Goal: Task Accomplishment & Management: Manage account settings

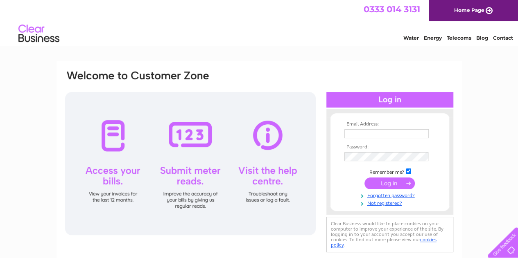
click at [365, 135] on input "text" at bounding box center [386, 133] width 84 height 9
type input "office@cit-ltd.co.uk"
click at [390, 177] on td at bounding box center [389, 184] width 95 height 16
click at [389, 186] on input "submit" at bounding box center [389, 183] width 50 height 11
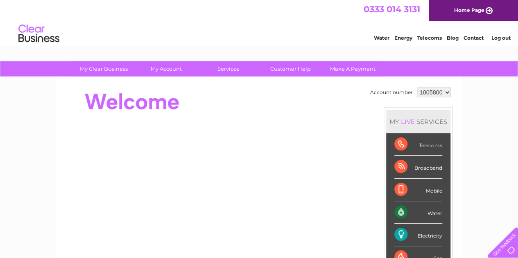
scroll to position [41, 0]
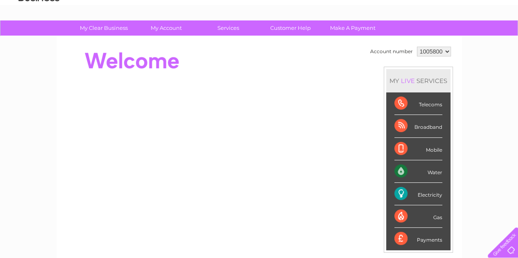
click at [395, 213] on div "Gas" at bounding box center [418, 217] width 48 height 23
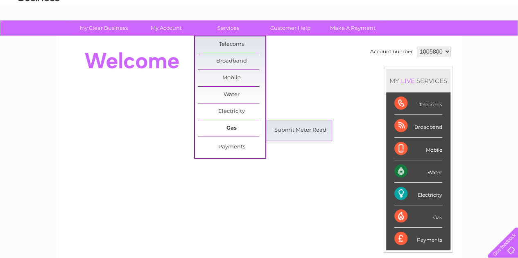
click at [229, 125] on link "Gas" at bounding box center [232, 128] width 68 height 16
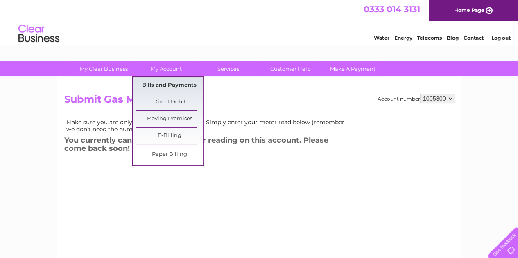
click at [158, 85] on link "Bills and Payments" at bounding box center [170, 85] width 68 height 16
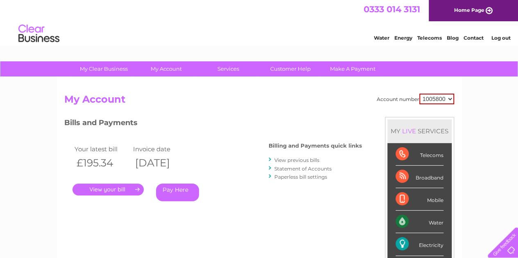
click at [296, 161] on link "View previous bills" at bounding box center [296, 160] width 45 height 6
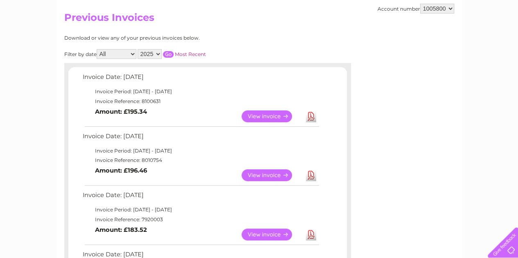
scroll to position [41, 0]
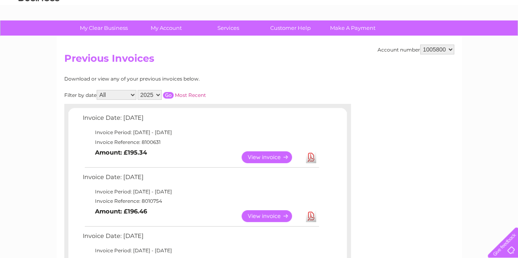
click at [265, 157] on link "View" at bounding box center [272, 158] width 60 height 12
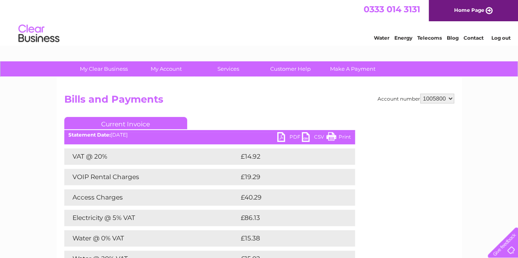
scroll to position [82, 0]
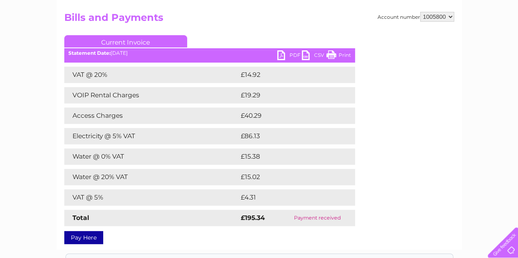
click at [287, 52] on link "PDF" at bounding box center [289, 56] width 25 height 12
